Goal: Navigation & Orientation: Find specific page/section

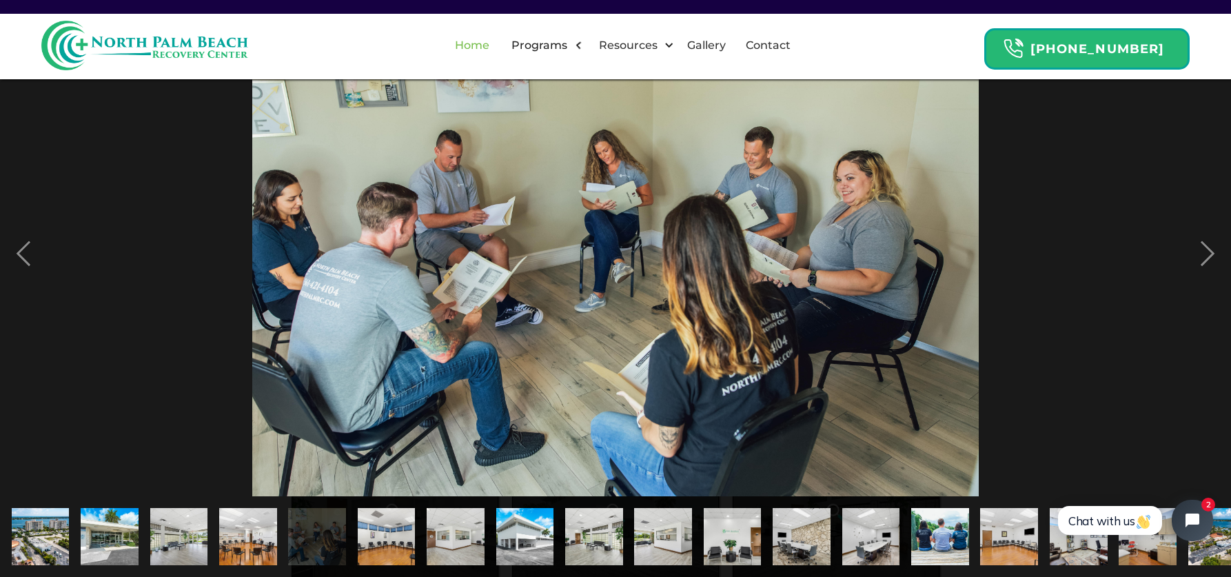
click at [498, 44] on link "Home" at bounding box center [472, 45] width 51 height 44
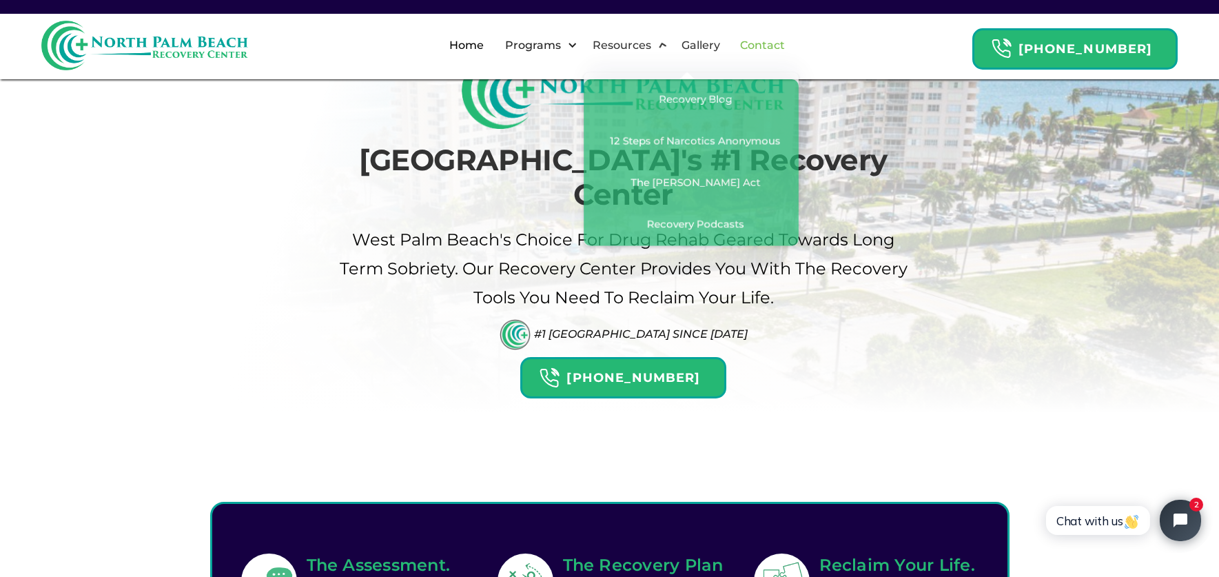
scroll to position [86, 0]
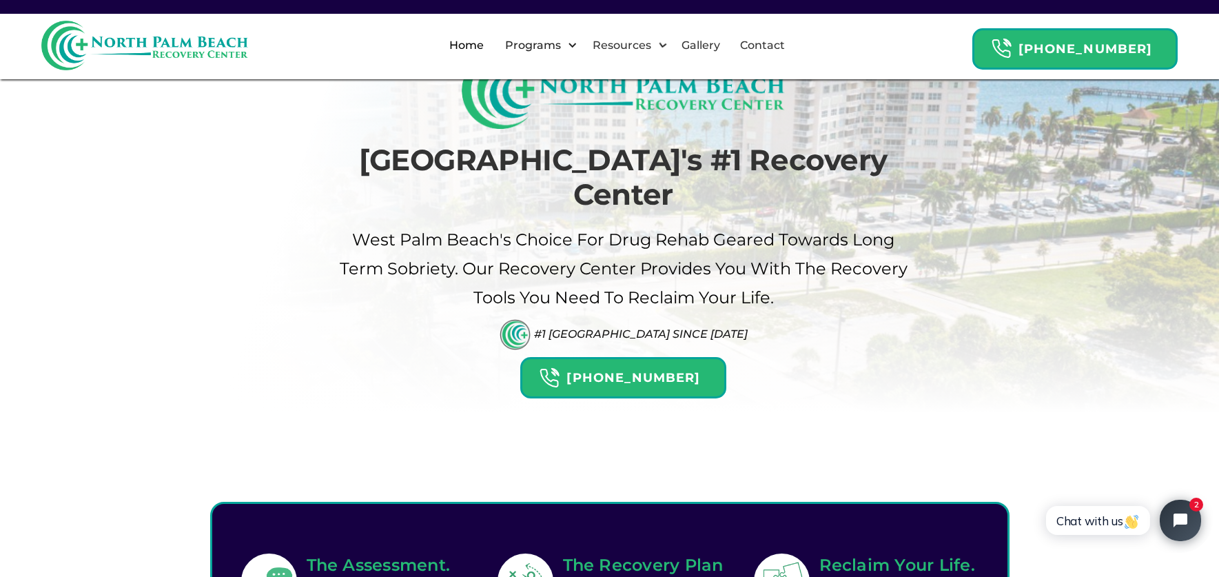
click at [747, 46] on nav "Home Programs By Drug Adderall Addiction Rehab Alcohol Rehab Benzodiazepine Reh…" at bounding box center [617, 45] width 356 height 44
click at [771, 47] on link "Contact" at bounding box center [762, 45] width 61 height 44
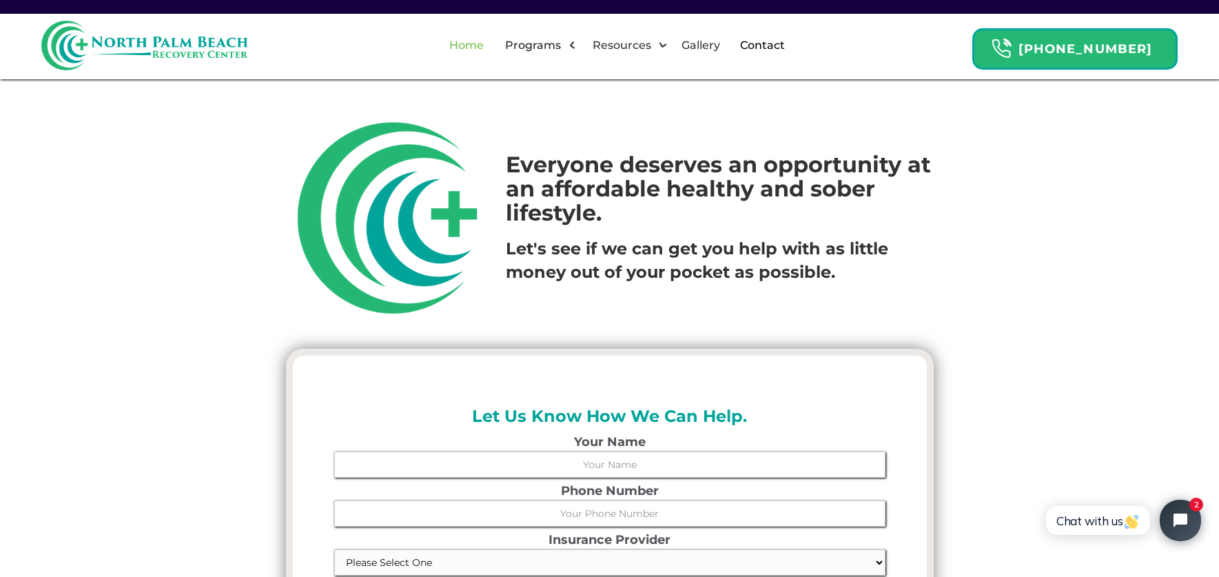
click at [485, 58] on link "Home" at bounding box center [466, 45] width 51 height 44
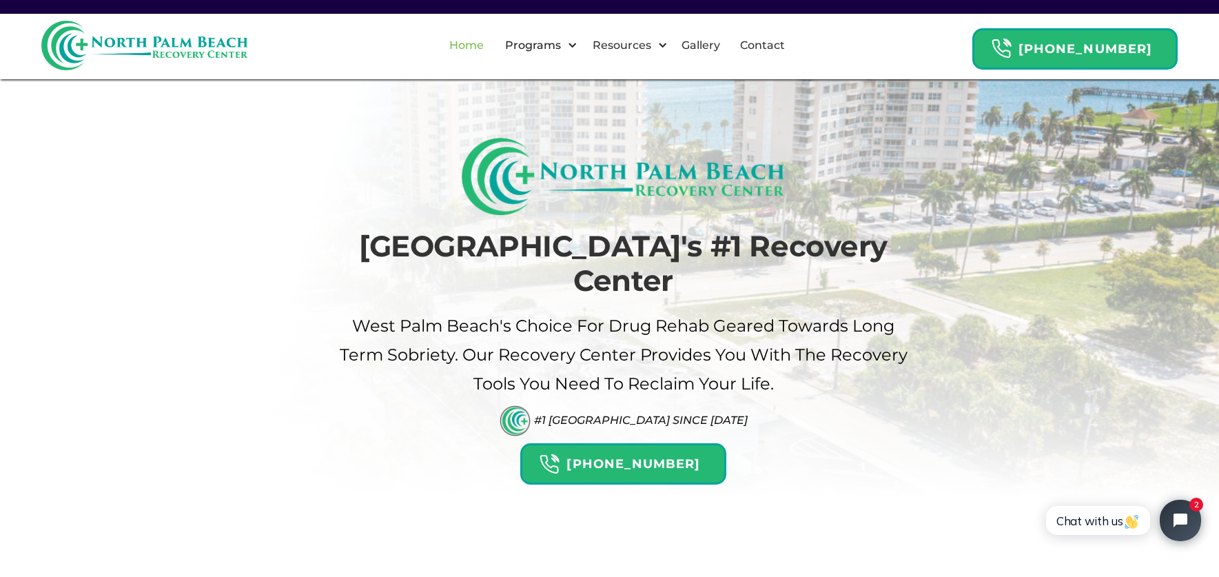
click at [474, 53] on link "Home" at bounding box center [466, 45] width 51 height 44
click at [776, 40] on link "Contact" at bounding box center [762, 45] width 61 height 44
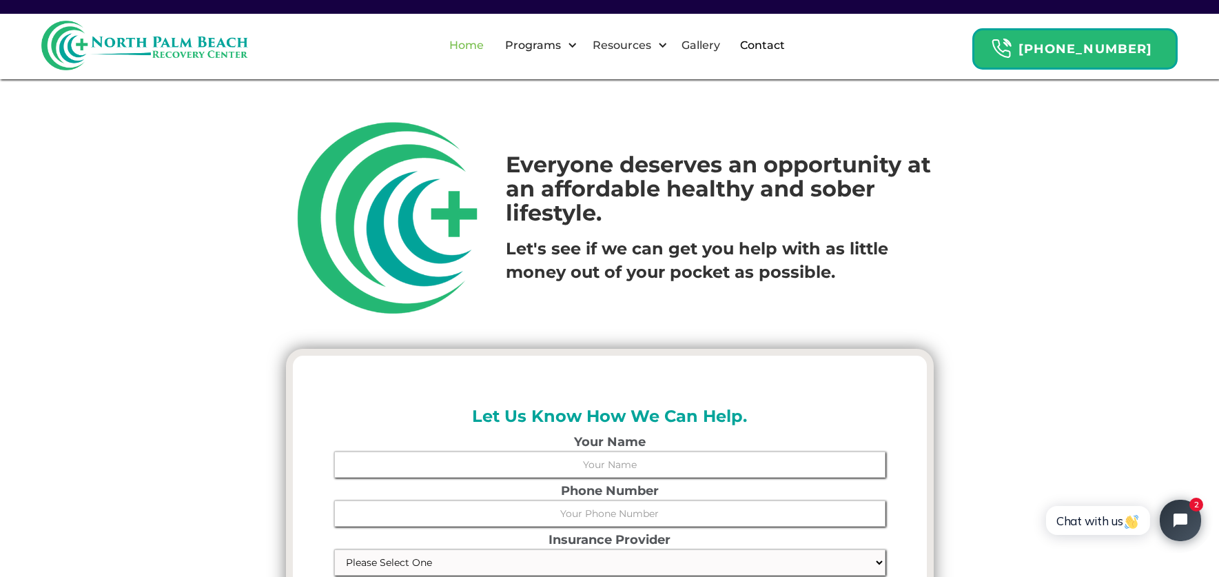
click at [485, 39] on link "Home" at bounding box center [466, 45] width 51 height 44
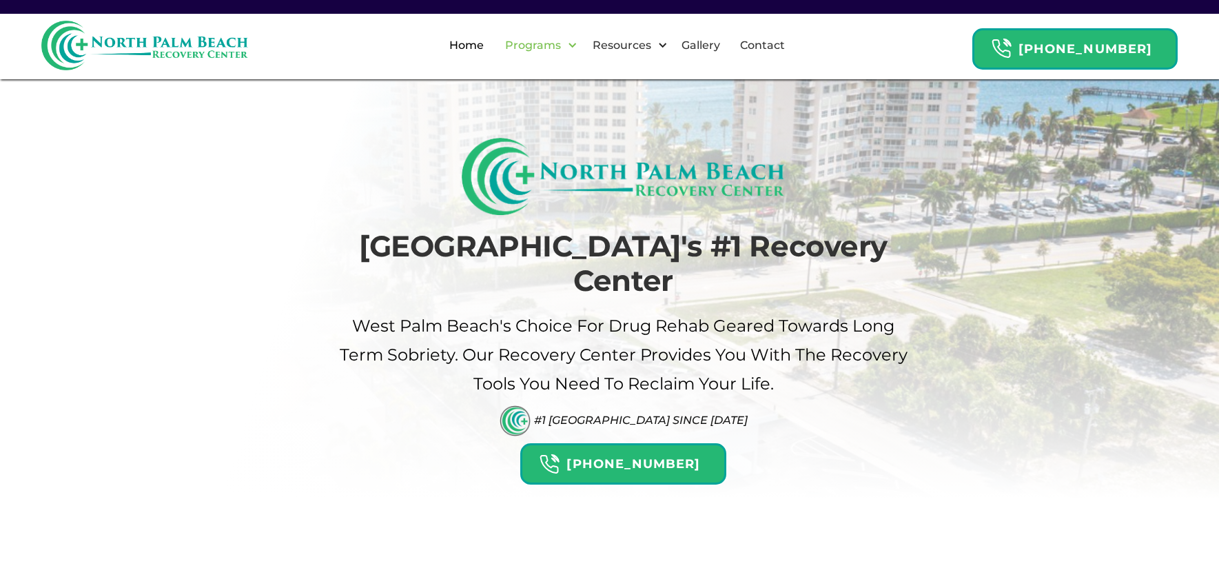
click at [565, 42] on div "Programs" at bounding box center [533, 45] width 63 height 17
click at [718, 50] on link "Gallery" at bounding box center [700, 45] width 55 height 44
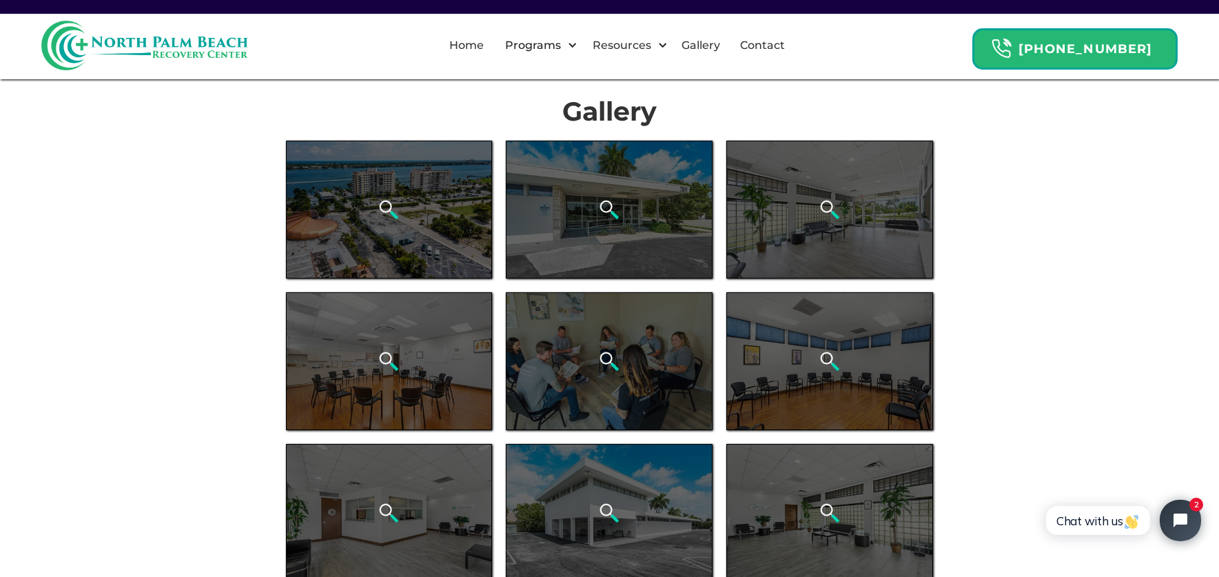
click at [171, 47] on img at bounding box center [144, 46] width 207 height 50
click at [487, 50] on link "Home" at bounding box center [466, 45] width 51 height 44
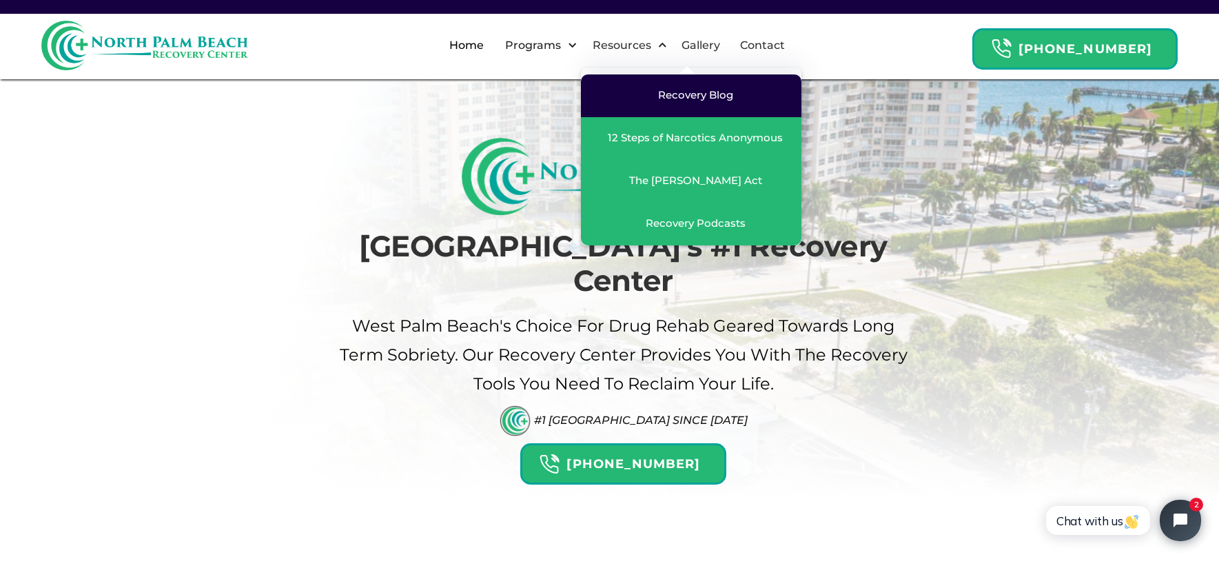
click at [714, 107] on link "Recovery Blog" at bounding box center [691, 95] width 221 height 43
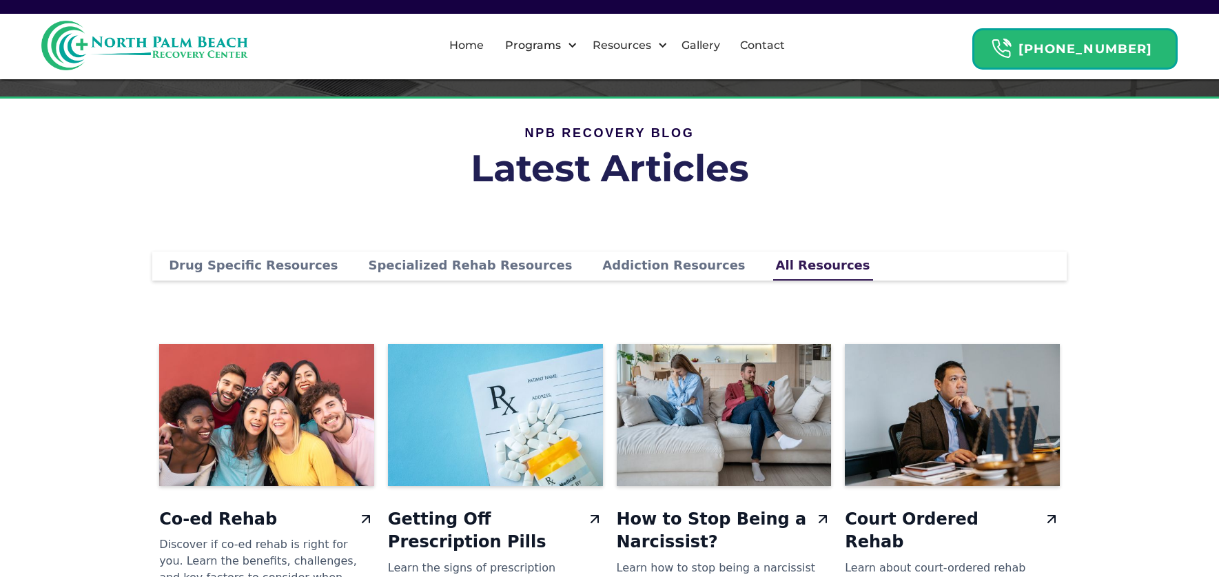
scroll to position [432, 0]
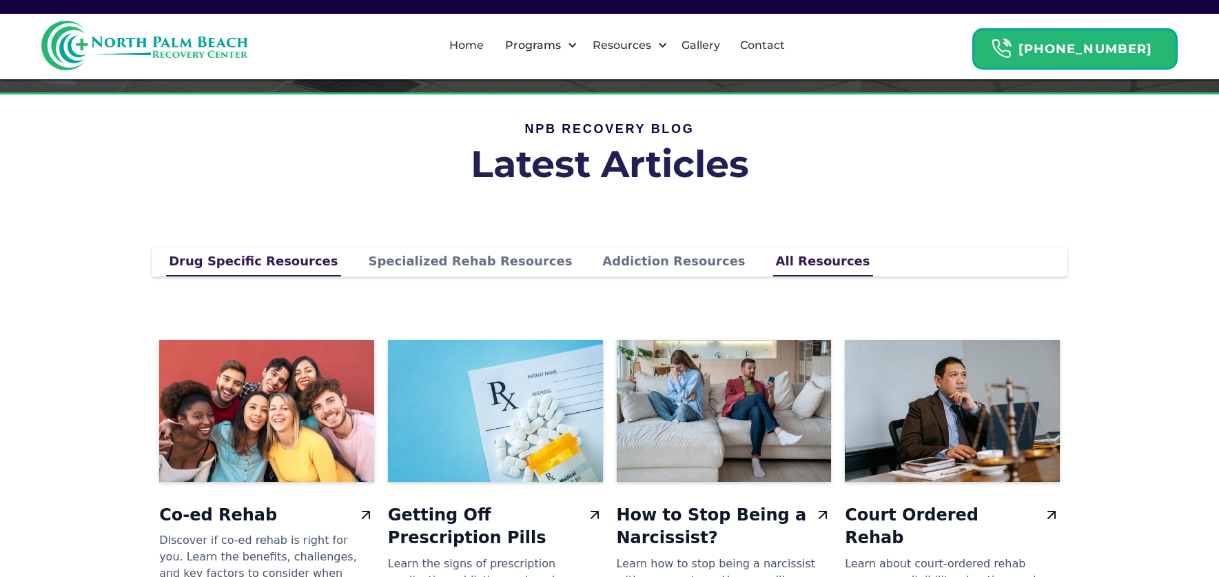
click at [279, 264] on div "Drug Specific Resources" at bounding box center [253, 261] width 169 height 17
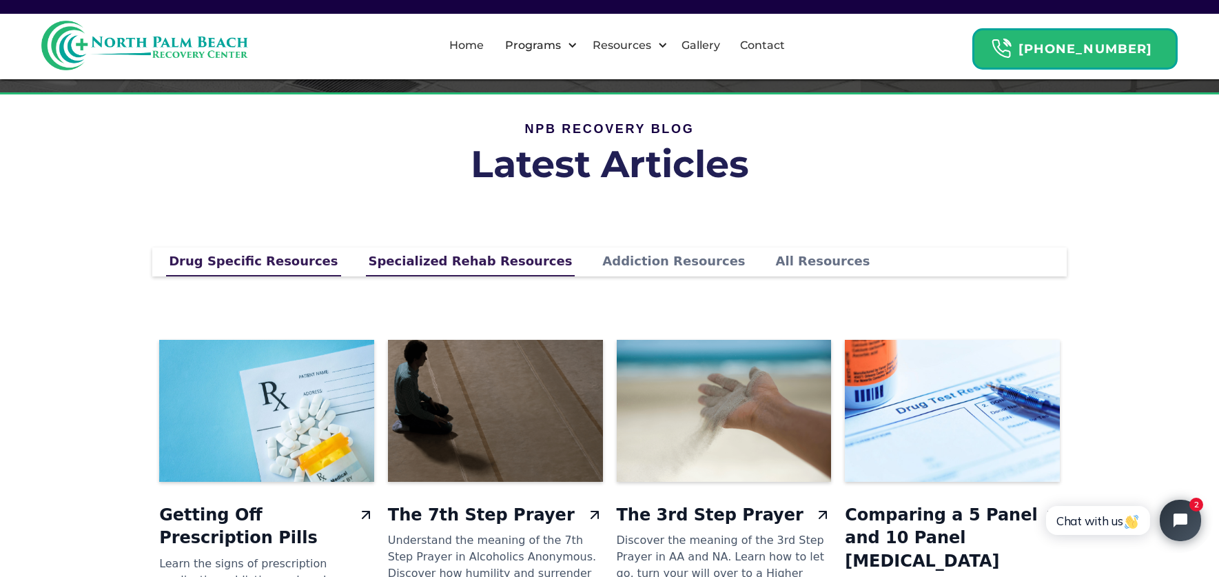
click at [399, 265] on div "Specialized Rehab Resources" at bounding box center [471, 261] width 204 height 17
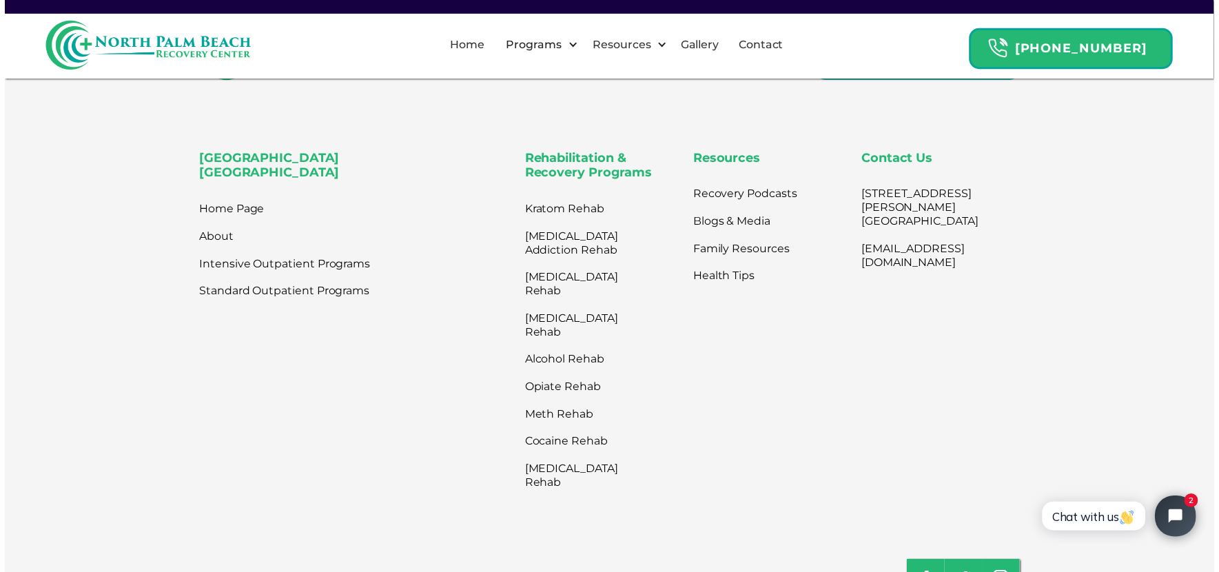
scroll to position [2077, 0]
